Goal: Task Accomplishment & Management: Manage account settings

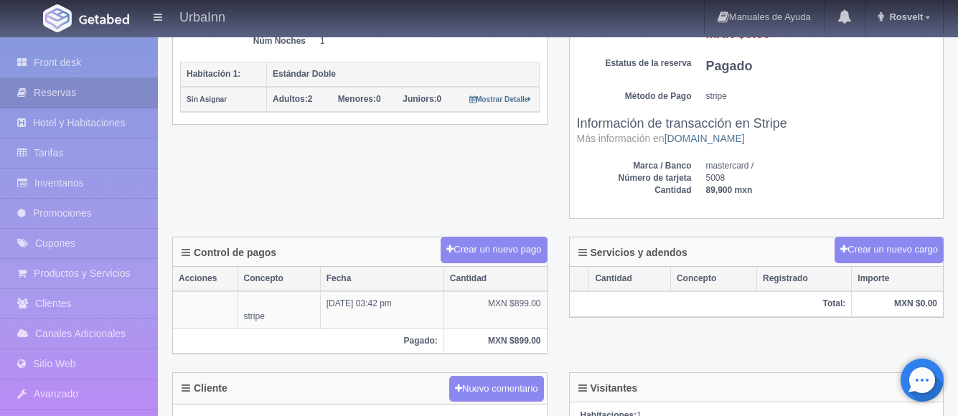
scroll to position [407, 0]
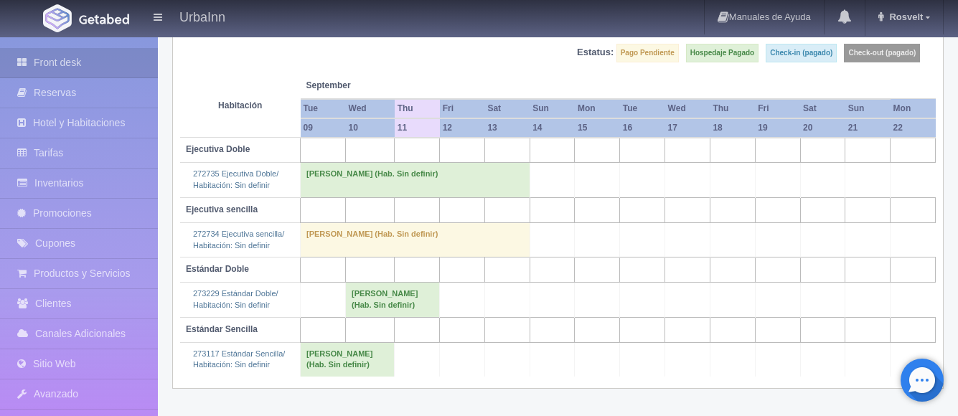
scroll to position [154, 0]
click at [97, 183] on link "Inventarios" at bounding box center [79, 183] width 158 height 29
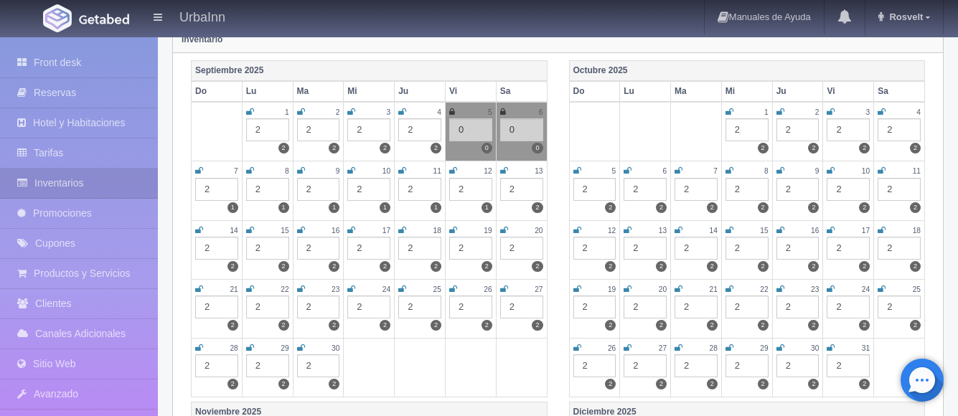
scroll to position [167, 0]
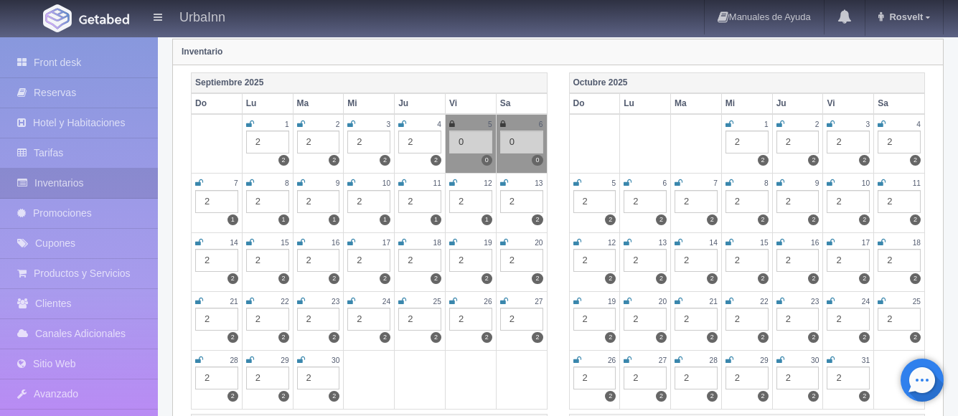
click at [404, 184] on icon at bounding box center [402, 183] width 8 height 9
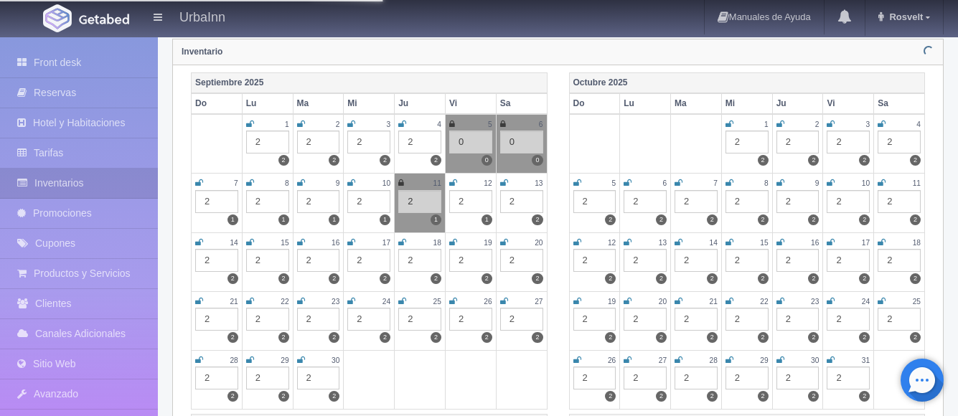
click at [416, 195] on div "2" at bounding box center [419, 201] width 43 height 23
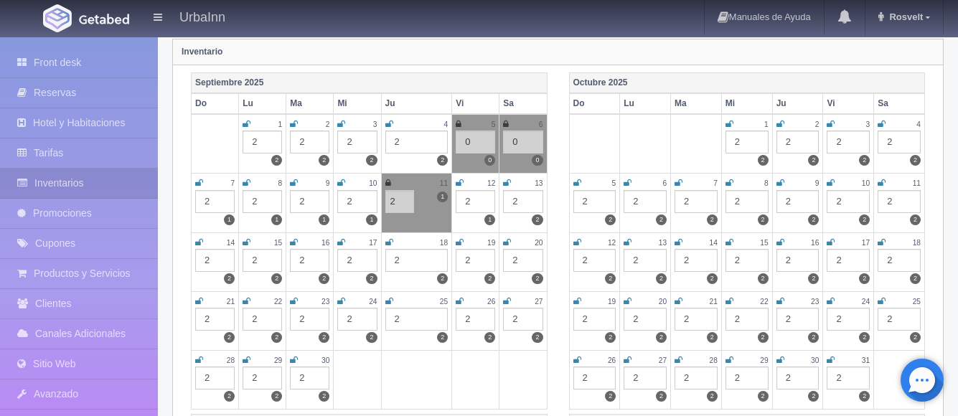
click at [416, 199] on td "11 2 1 2" at bounding box center [416, 203] width 71 height 59
click at [403, 200] on input "2" at bounding box center [400, 201] width 29 height 23
type input "0"
click at [557, 203] on div "[DATE] Do Lu Ma Mi Ju Vi Sa 1 2 2 2 2 2 3 2 2 4 2 2 5 0 0 6 0 0 7 2 1 8 2 1 9 2…" at bounding box center [369, 244] width 378 height 342
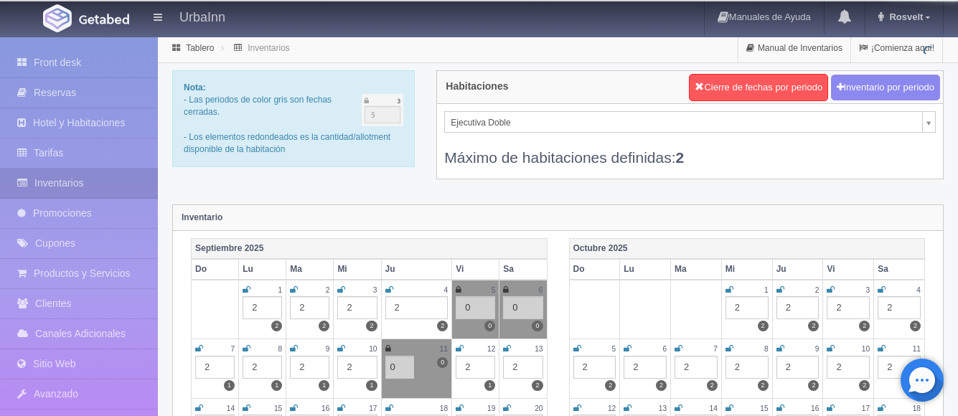
scroll to position [0, 0]
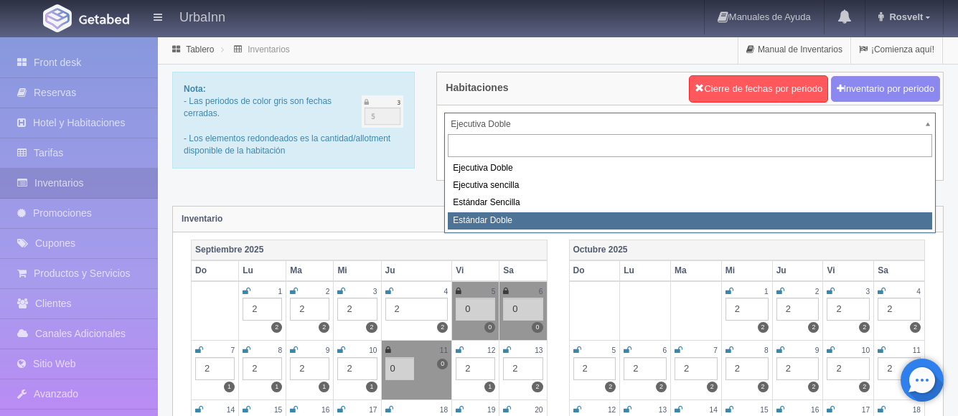
select select "1740"
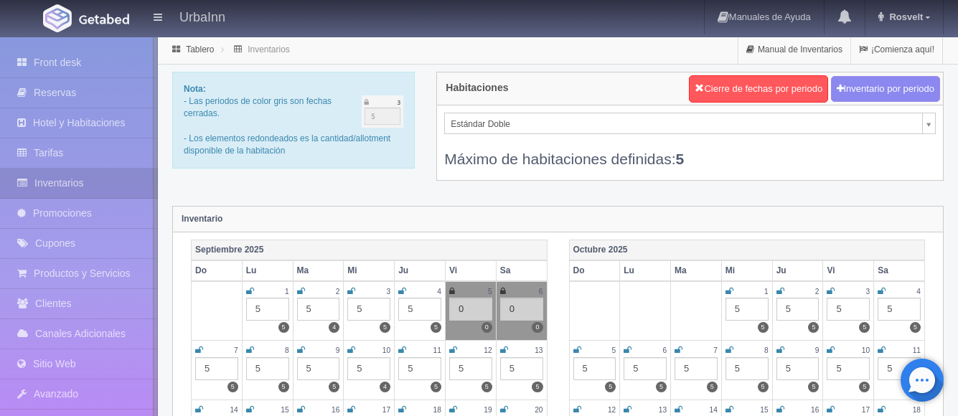
click at [398, 352] on td "11 5 5" at bounding box center [420, 370] width 51 height 59
click at [403, 352] on icon at bounding box center [402, 350] width 8 height 9
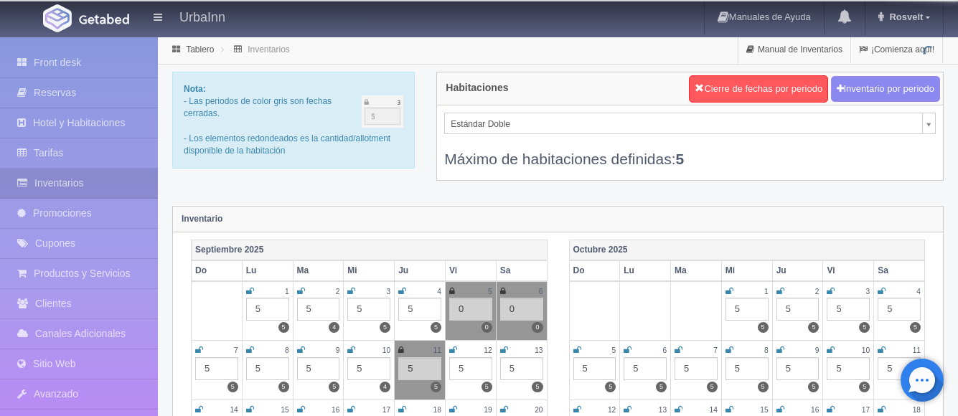
click at [421, 370] on div "5" at bounding box center [419, 369] width 43 height 23
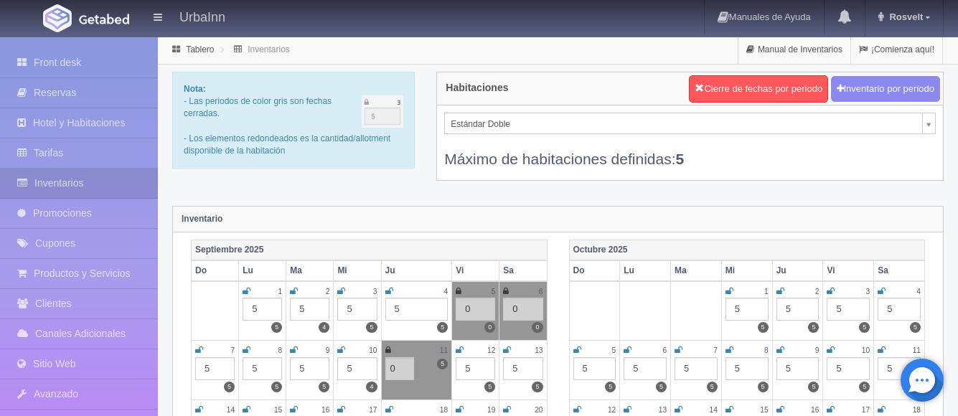
type input "0"
click at [556, 340] on div "Septiembre 2025 Do Lu Ma Mi Ju Vi Sa 1 5 5 2 5 4 3 5 5 4 5 5 5 0 0 6 0 0 7 5 5 …" at bounding box center [369, 411] width 378 height 342
